Goal: Check status: Check status

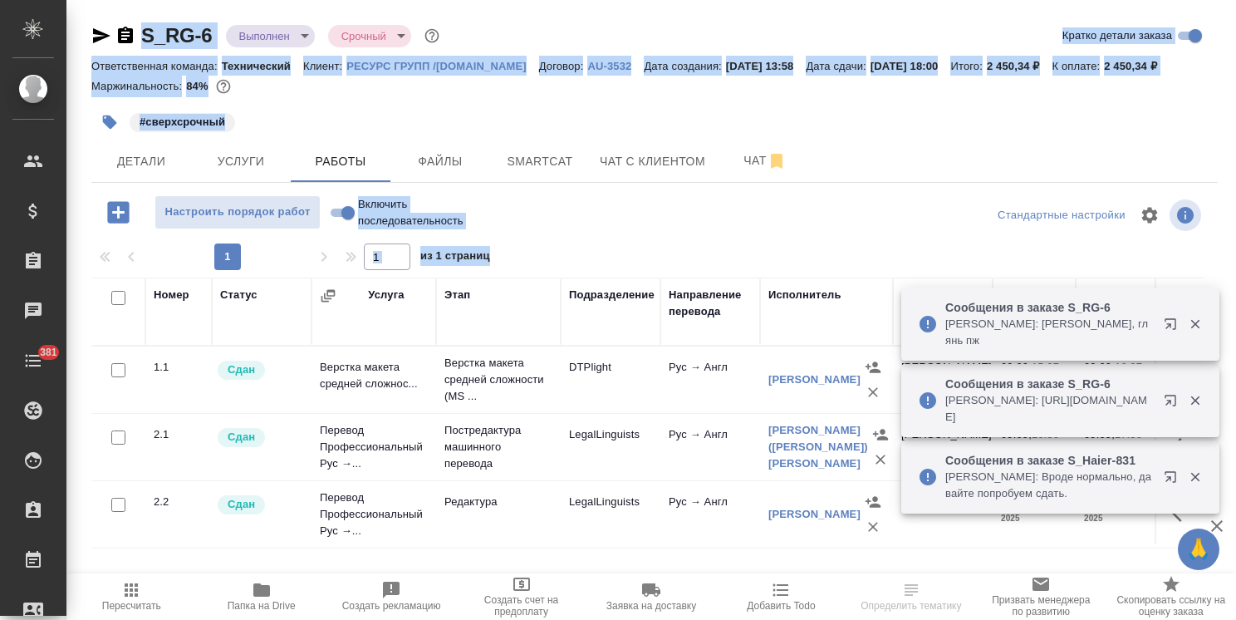
click at [515, 120] on div "#сверхсрочный" at bounding box center [466, 122] width 751 height 37
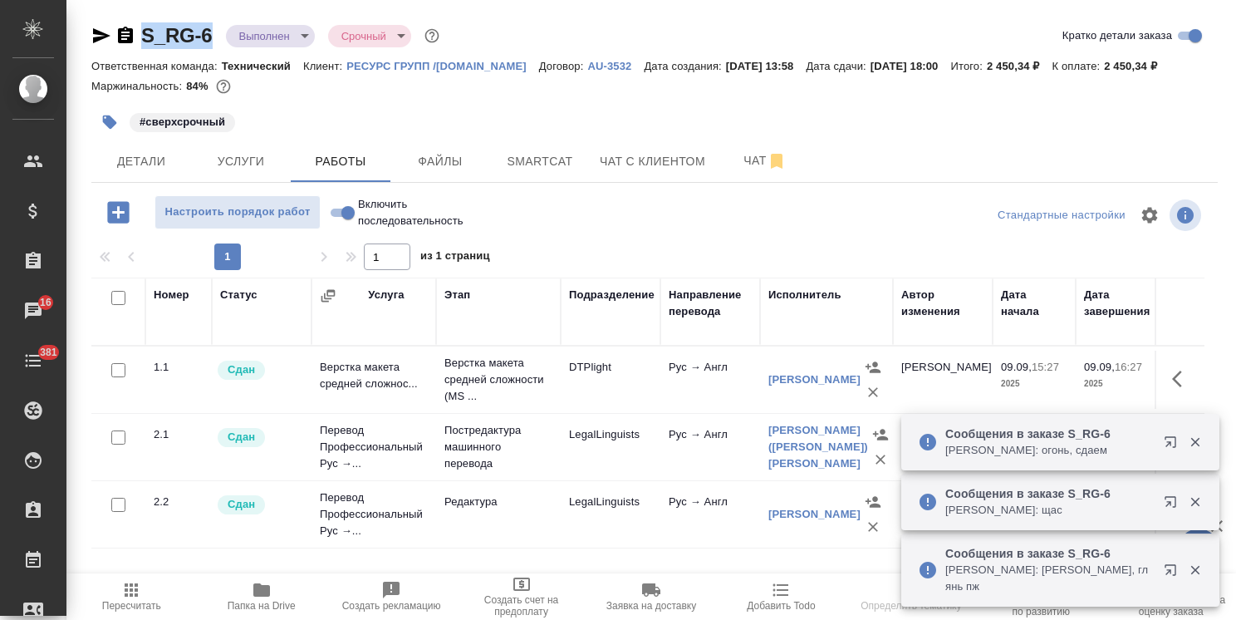
drag, startPoint x: 217, startPoint y: 16, endPoint x: 137, endPoint y: 19, distance: 79.8
click at [137, 19] on div "S_RG-6 Выполнен completed Срочный urgent Кратко детали заказа Ответственная ком…" at bounding box center [654, 347] width 1145 height 694
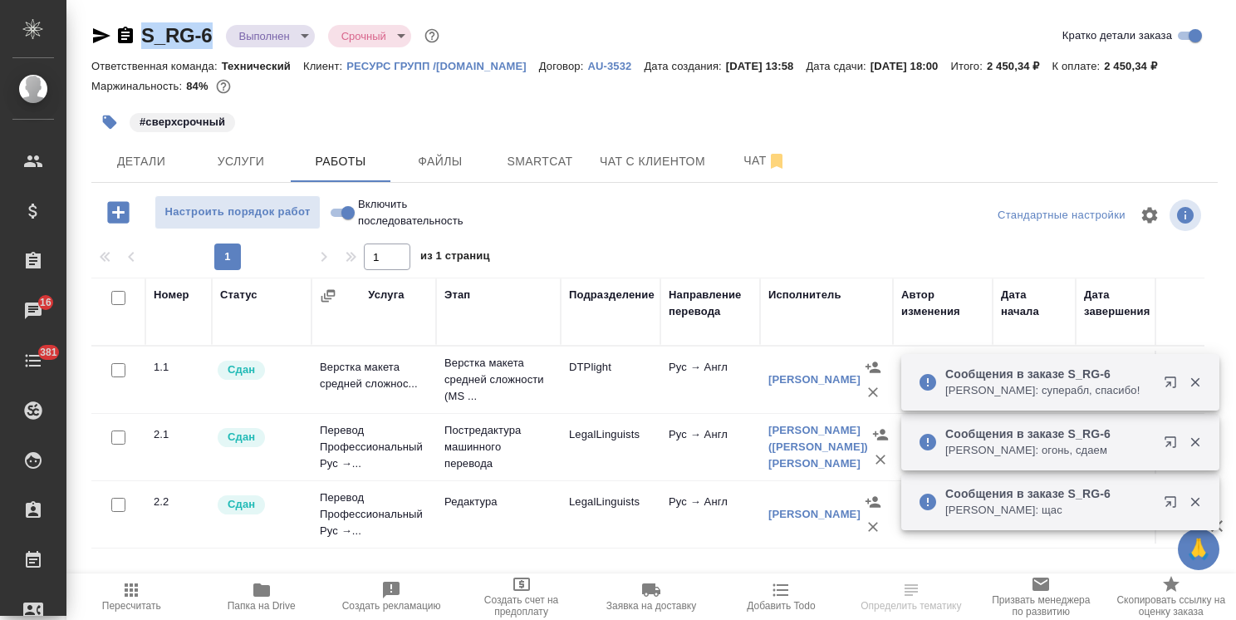
copy link "S_RG-6"
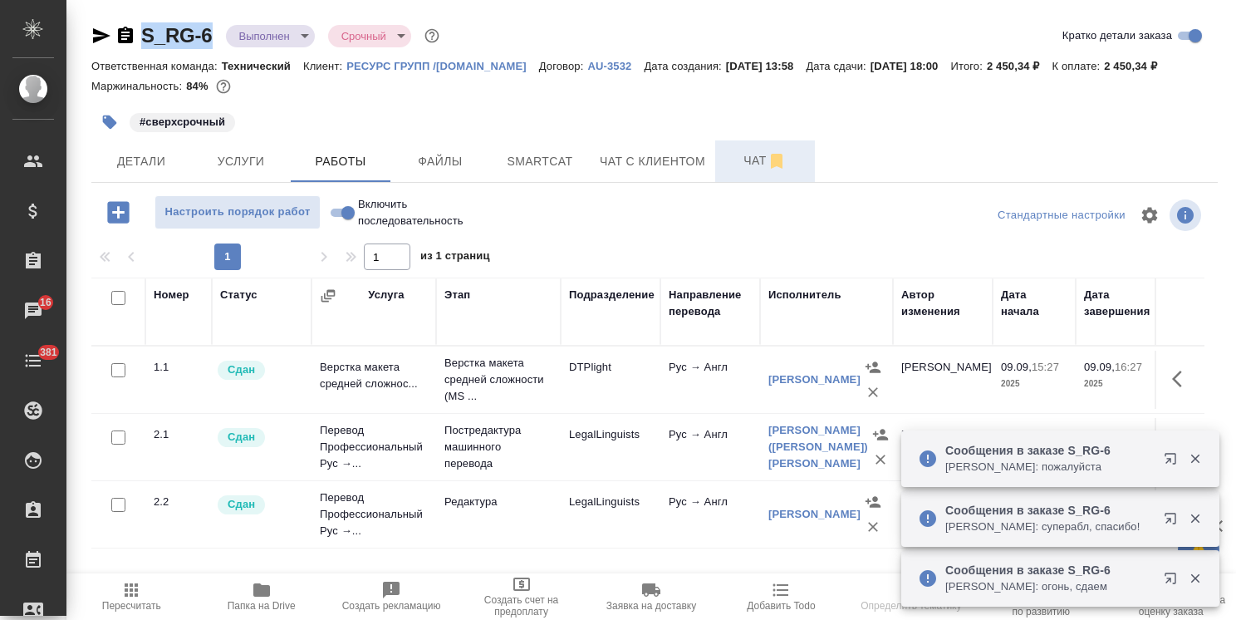
click at [722, 152] on button "Чат" at bounding box center [765, 161] width 100 height 42
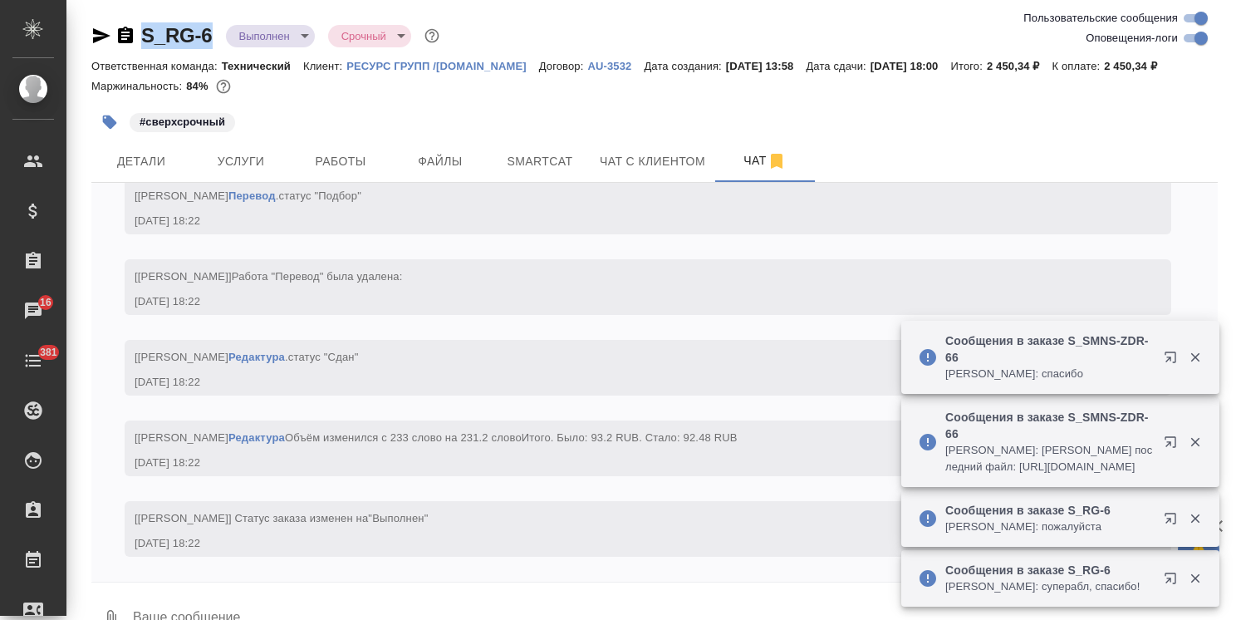
scroll to position [8556, 0]
click at [255, 165] on span "Услуги" at bounding box center [241, 161] width 80 height 21
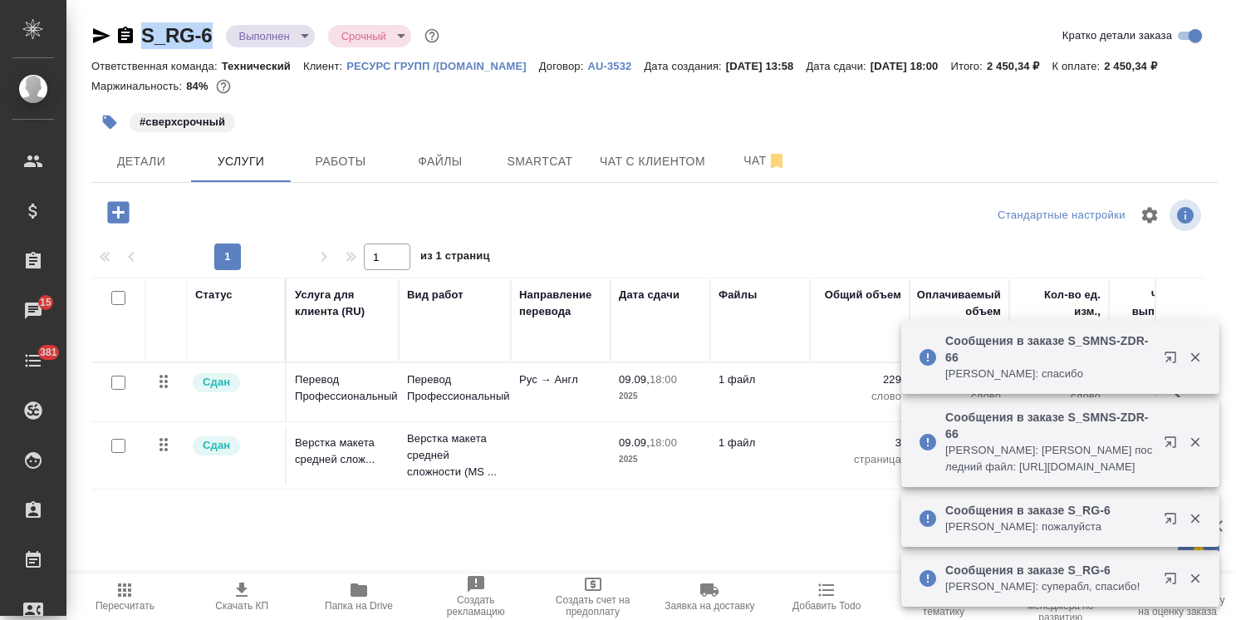
click at [351, 587] on icon "button" at bounding box center [359, 589] width 17 height 13
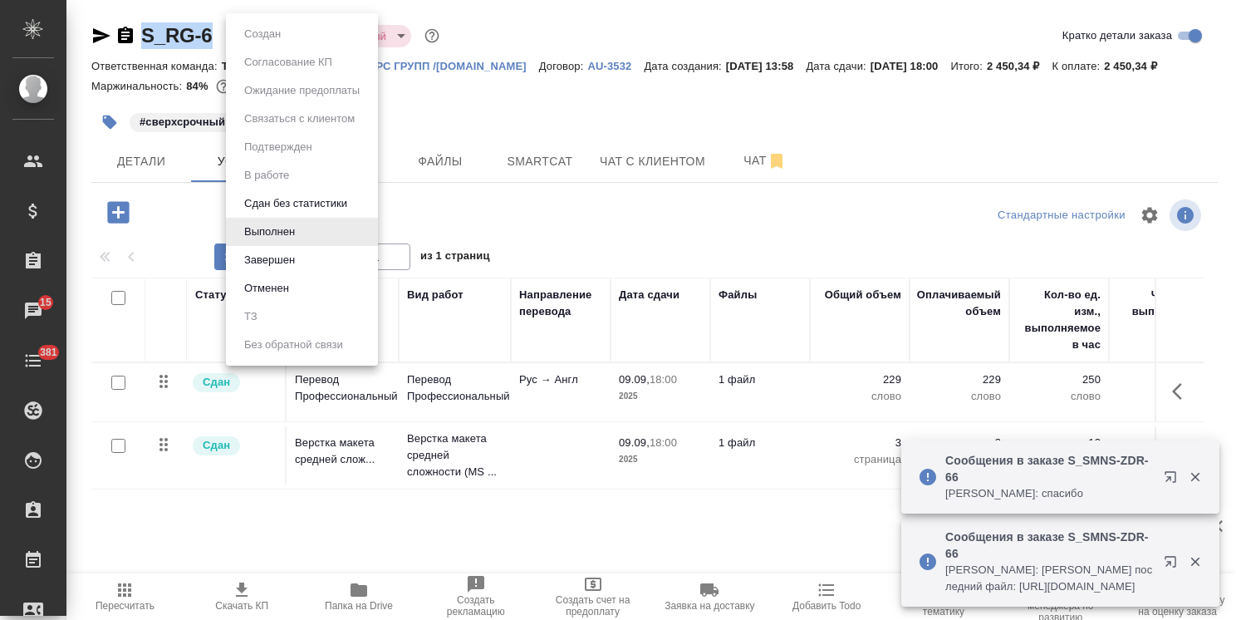
click at [269, 35] on body "🙏 .cls-1 fill:#fff; AWATERA Usmanova Olga Клиенты Спецификации Заказы 15 Чаты 3…" at bounding box center [618, 310] width 1236 height 620
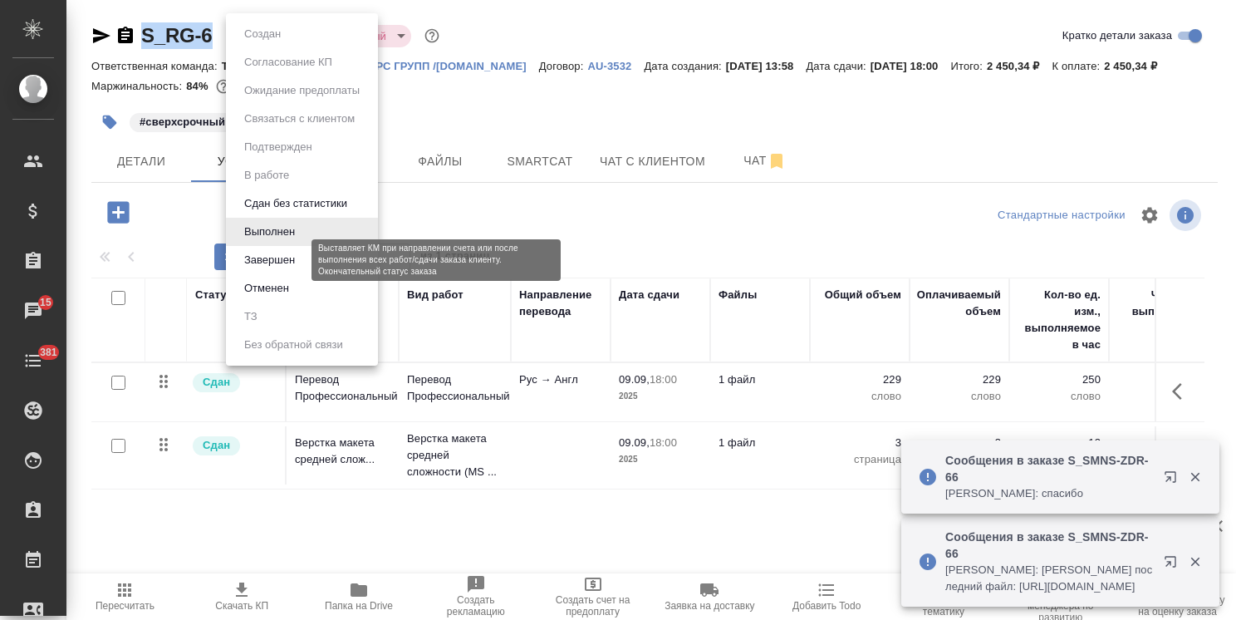
click at [261, 261] on button "Завершен" at bounding box center [269, 260] width 61 height 18
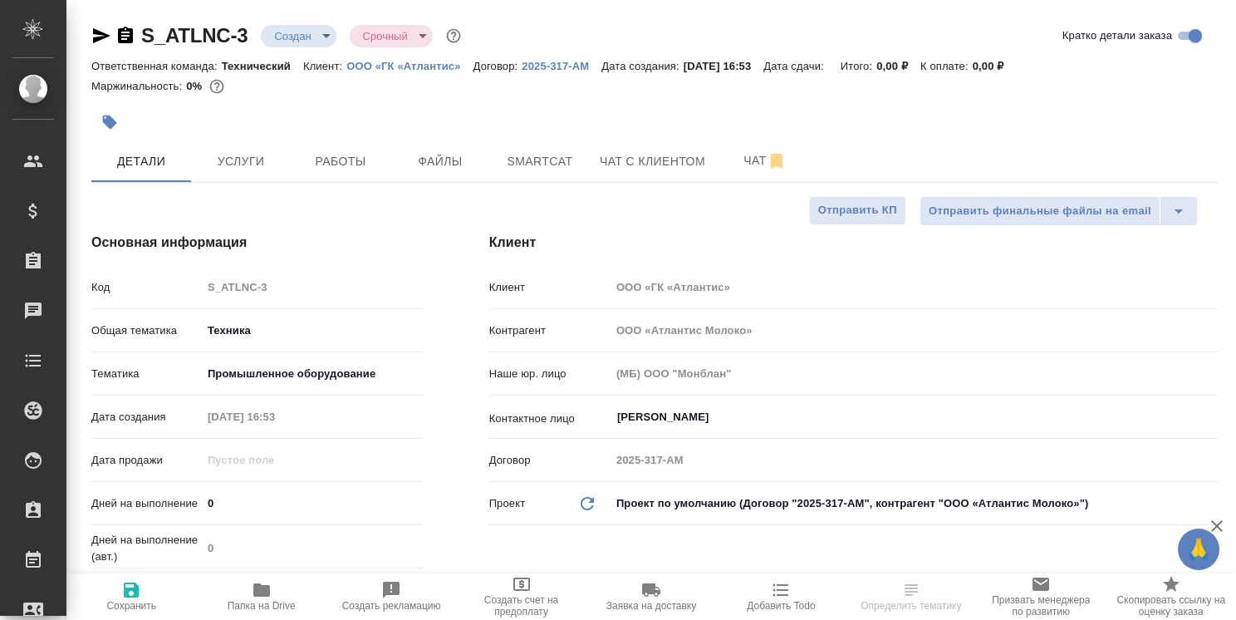
select select "RU"
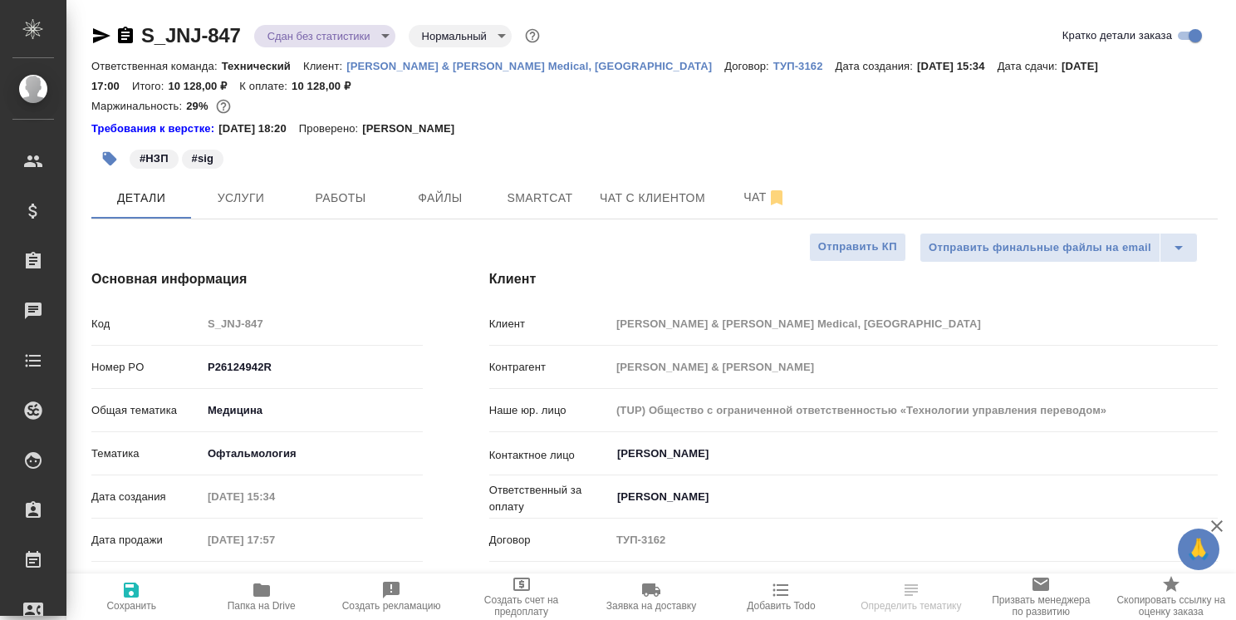
select select "RU"
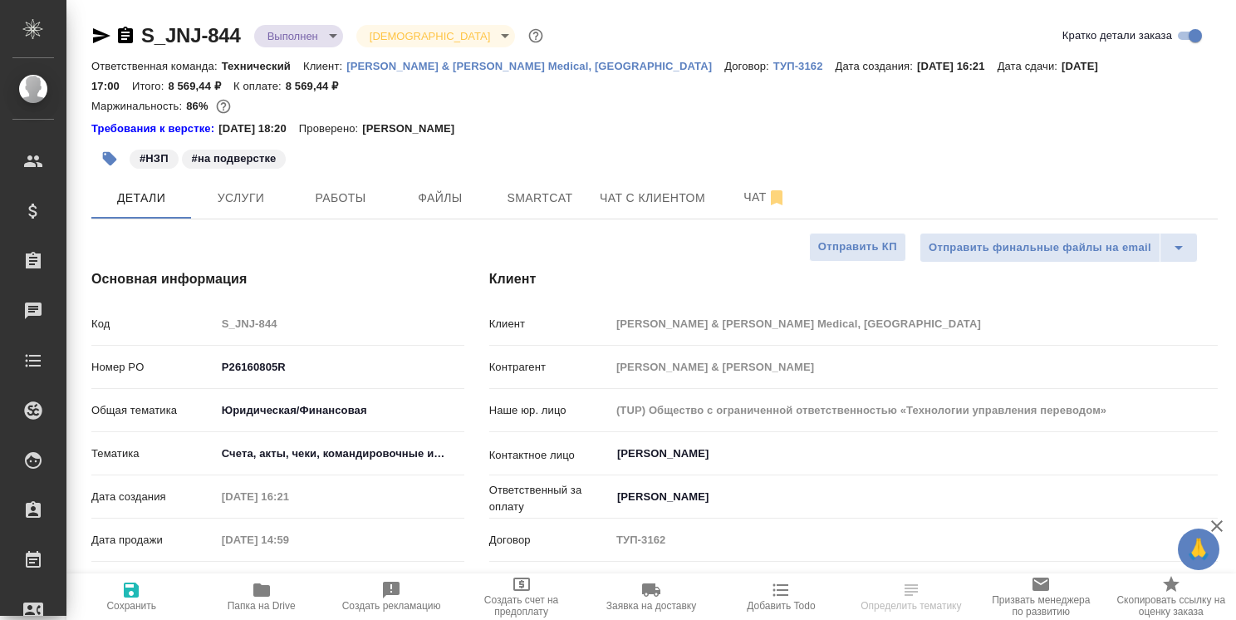
select select "RU"
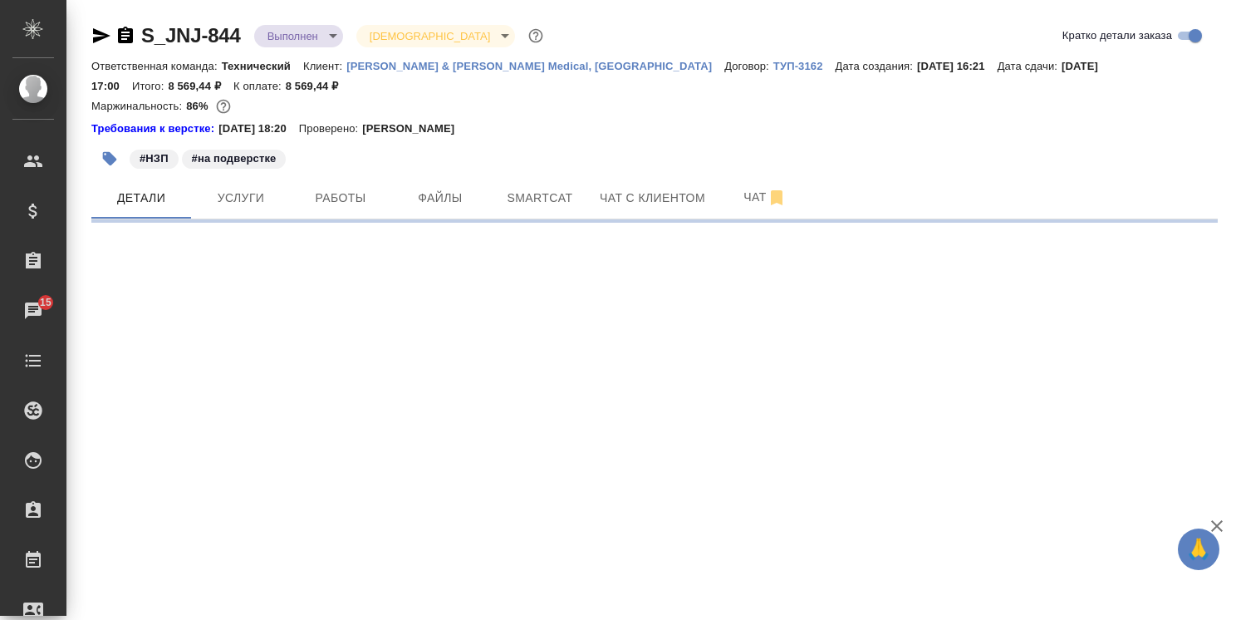
select select "RU"
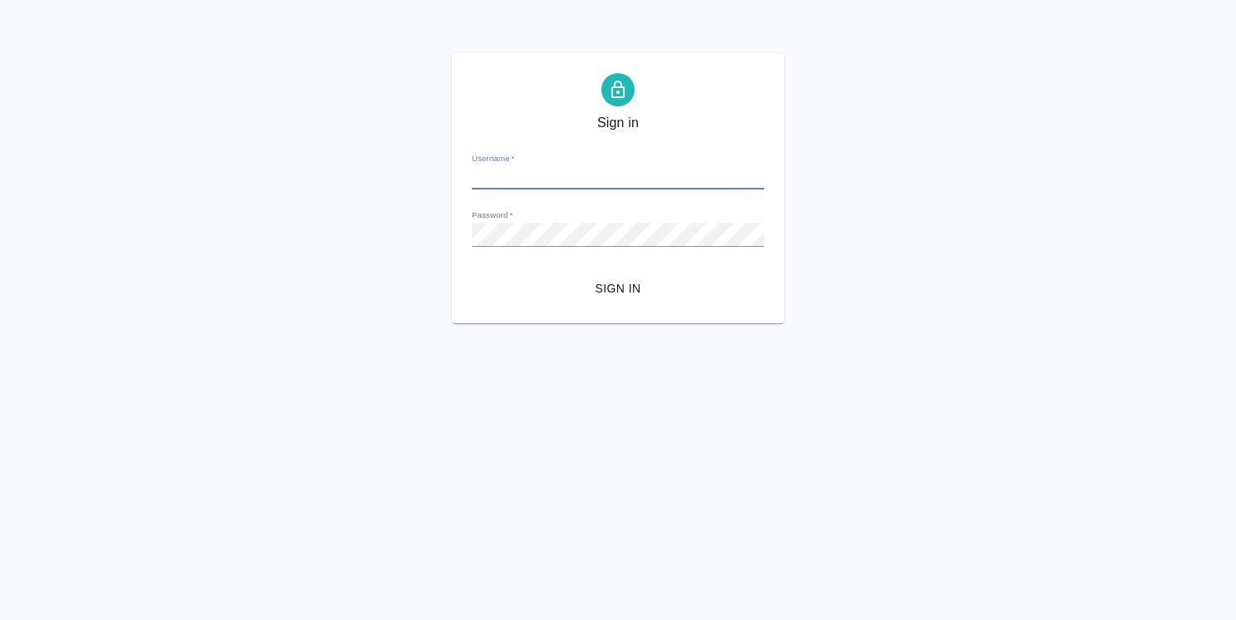
type input "o.usmanova@awatera.com"
click at [602, 298] on button "Sign in" at bounding box center [618, 288] width 292 height 31
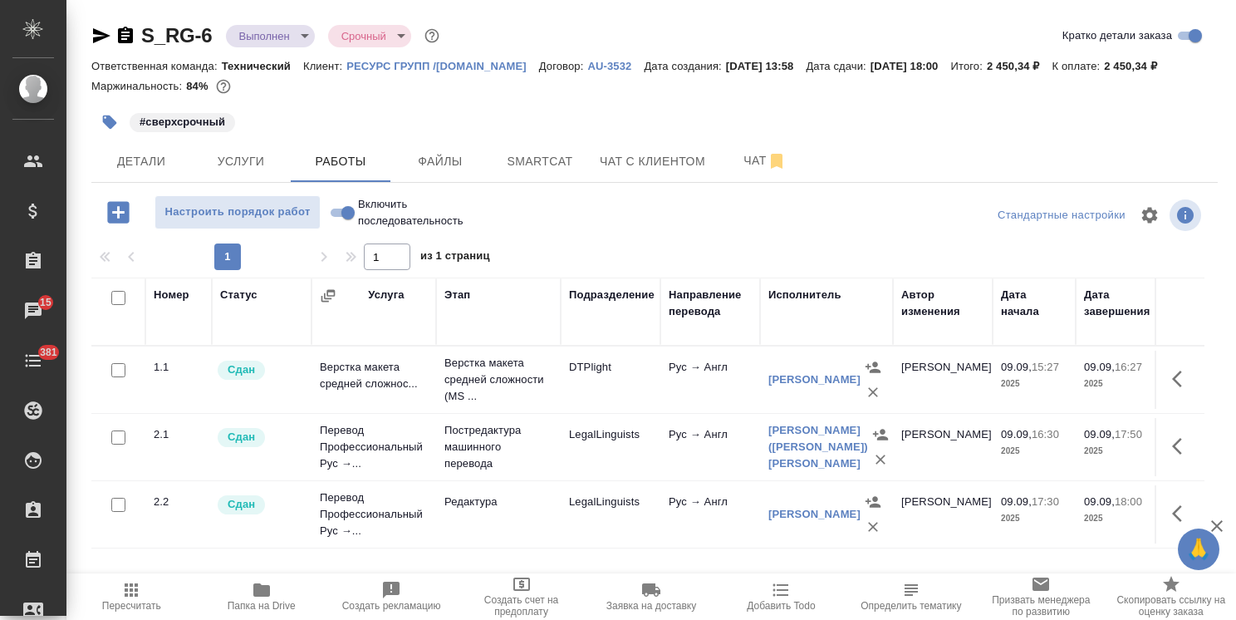
click at [272, 36] on body "🙏 .cls-1 fill:#fff; AWATERA [PERSON_NAME] Спецификации Заказы 15 Чаты 381 Todo …" at bounding box center [618, 310] width 1236 height 620
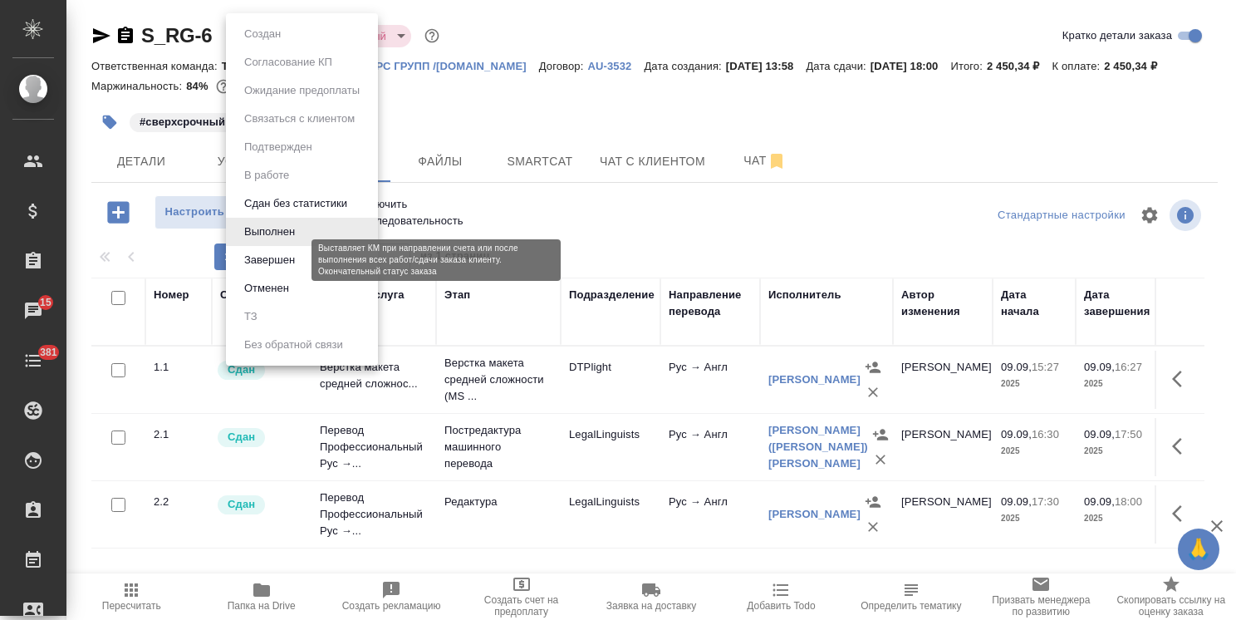
click at [277, 263] on button "Завершен" at bounding box center [269, 260] width 61 height 18
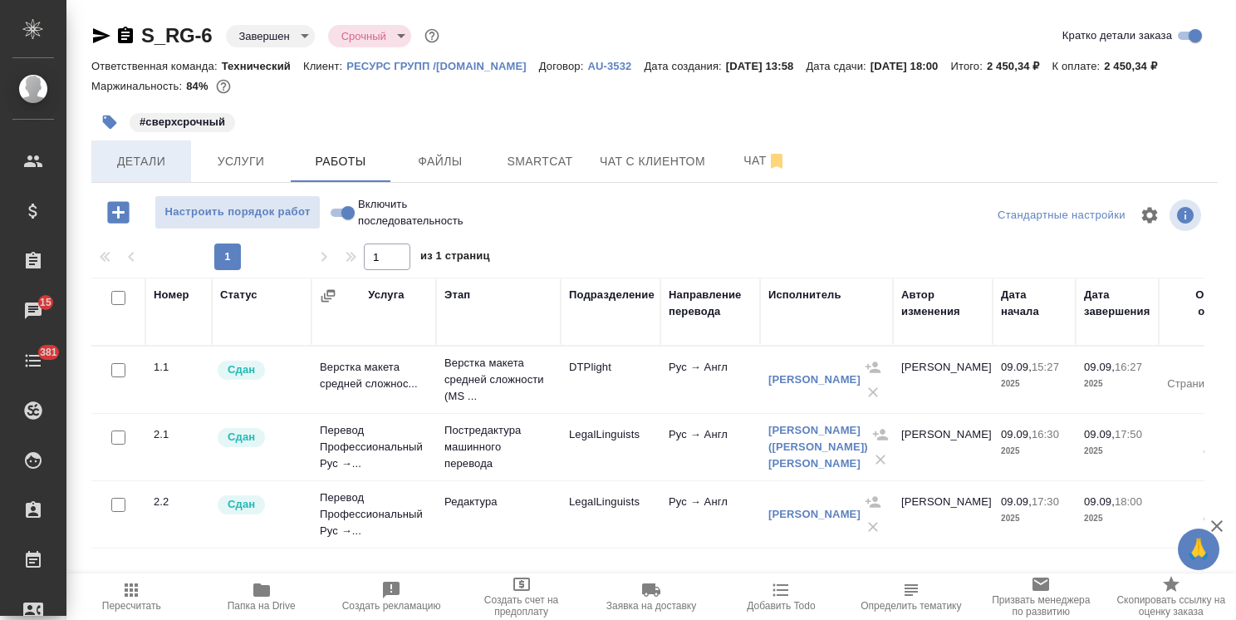
click at [142, 161] on span "Детали" at bounding box center [141, 161] width 80 height 21
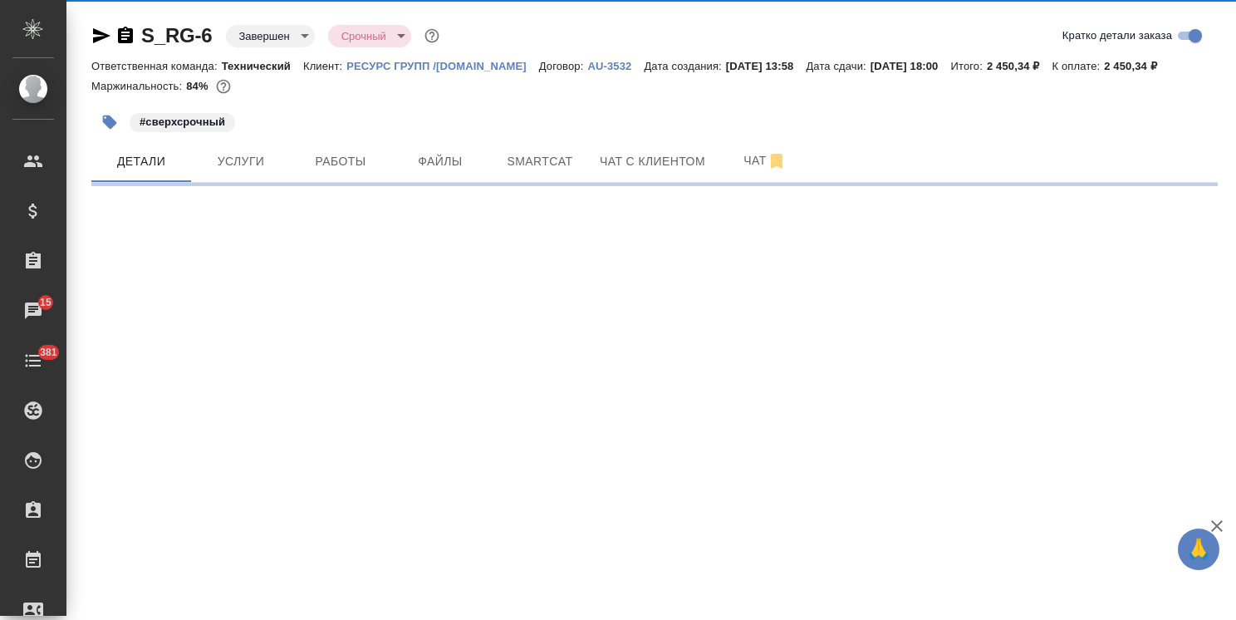
select select "RU"
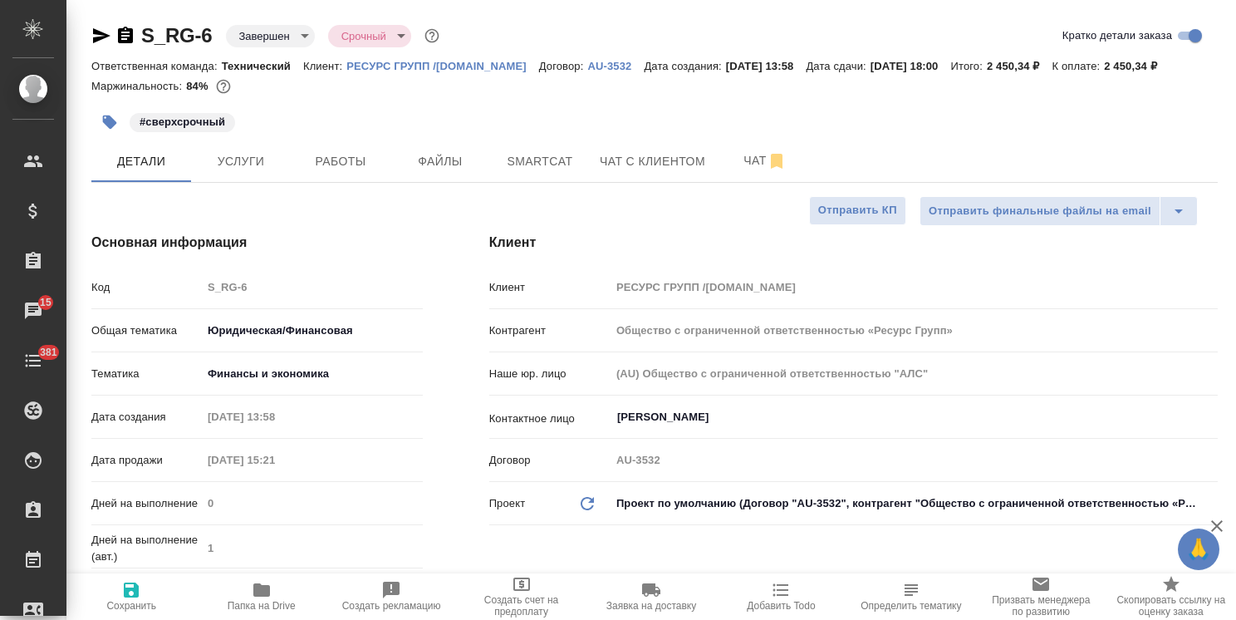
type textarea "x"
drag, startPoint x: 1232, startPoint y: 239, endPoint x: 1196, endPoint y: 38, distance: 204.3
click at [1235, 78] on html "🙏 .cls-1 fill:#fff; AWATERA Usmanova Olga Клиенты Спецификации Заказы 15 Чаты 3…" at bounding box center [618, 310] width 1236 height 620
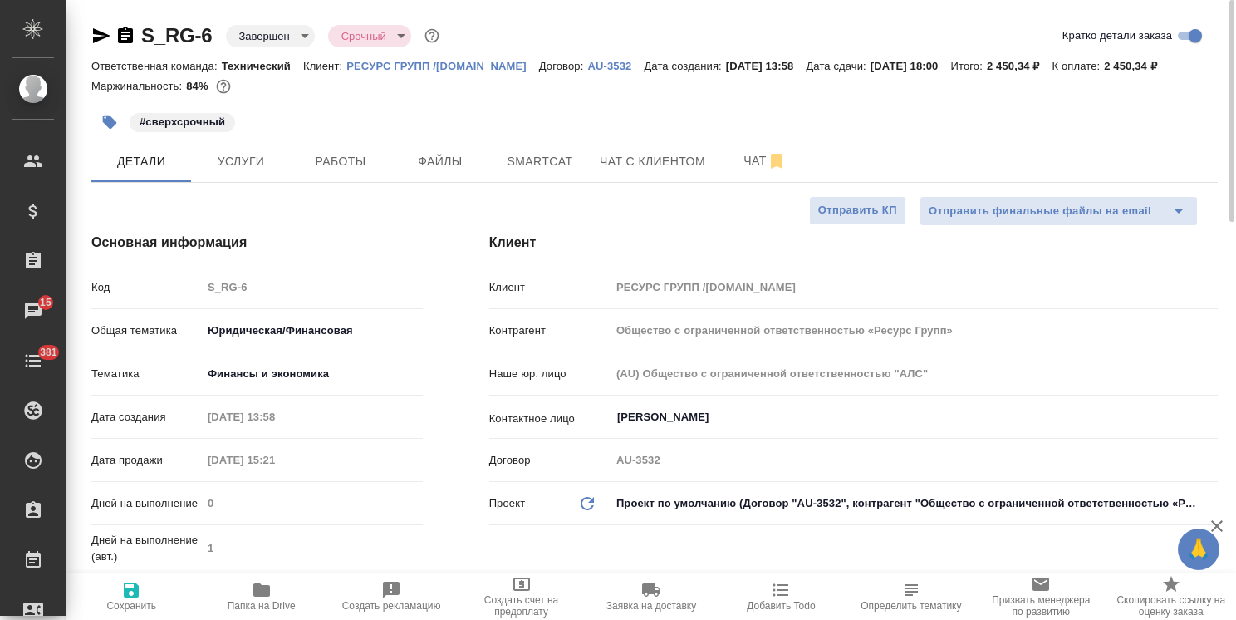
type textarea "x"
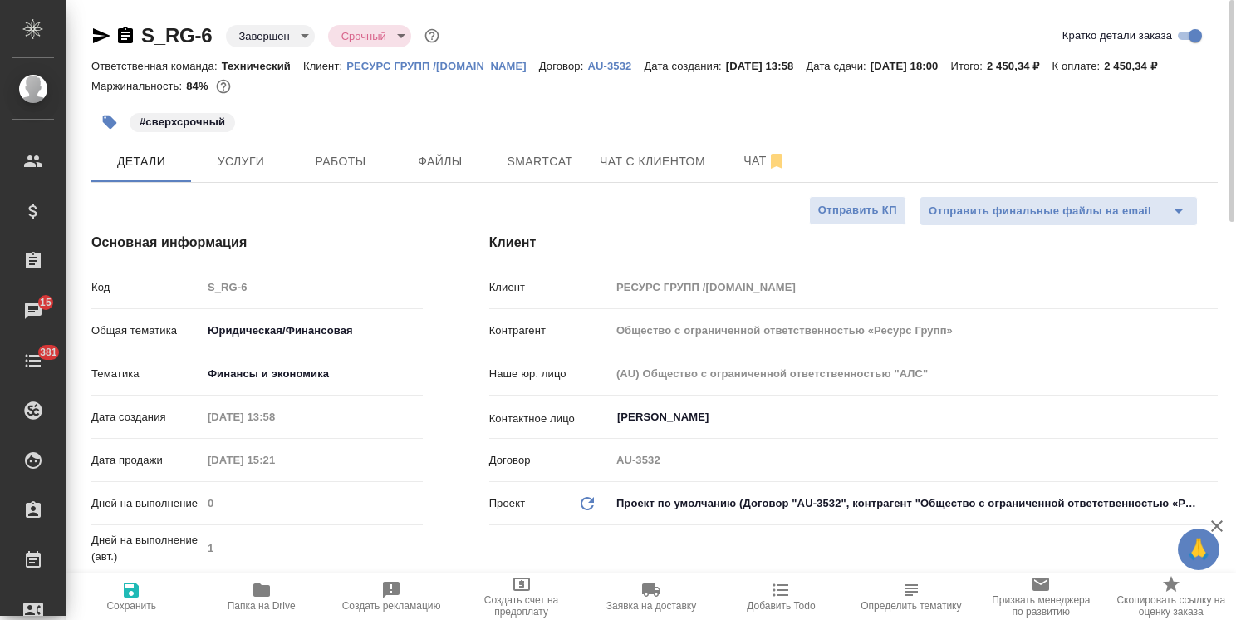
type textarea "x"
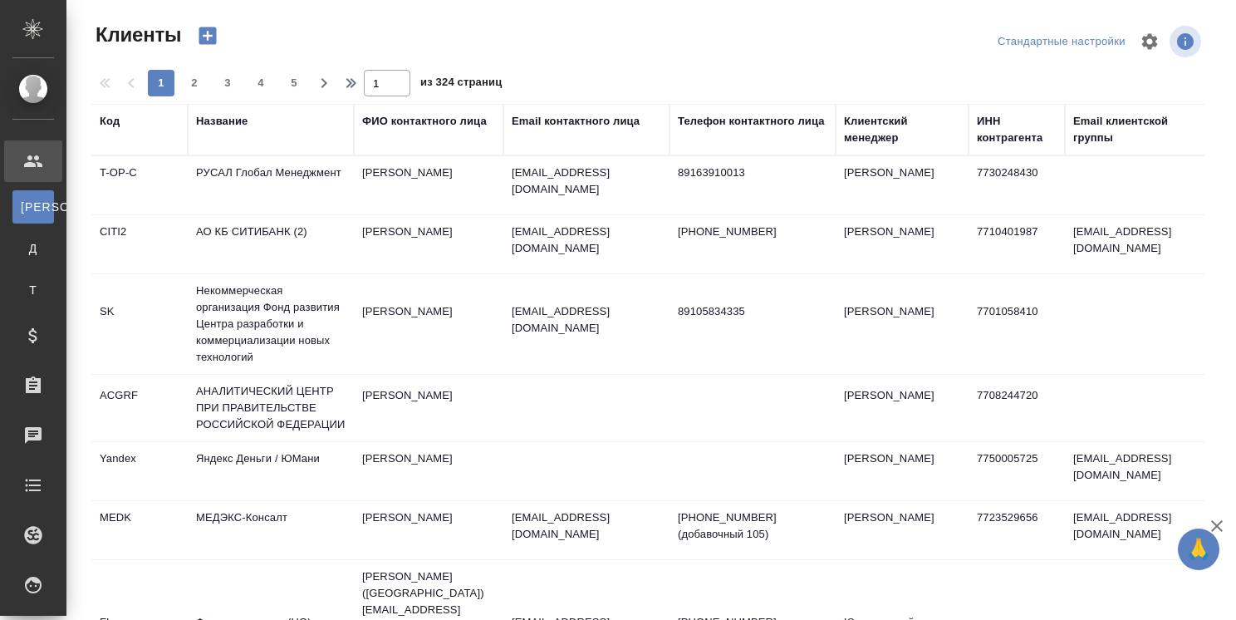
select select "RU"
